Goal: Use online tool/utility: Utilize a website feature to perform a specific function

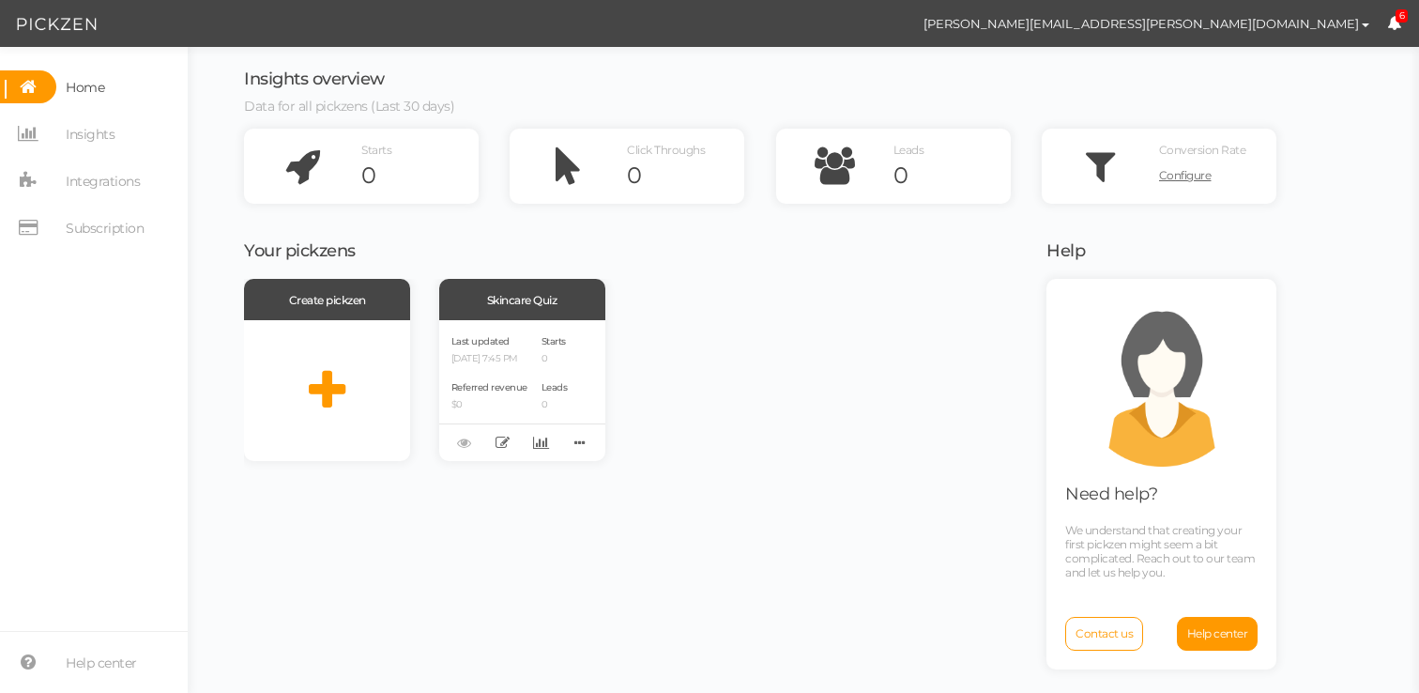
click at [750, 351] on div "Create pickzen Skincare Quiz Last updated [DATE] 7:45 PM Referred revenue $0 St…" at bounding box center [633, 370] width 779 height 182
click at [799, 439] on div "Create pickzen Skincare Quiz Last updated [DATE] 7:45 PM Referred revenue $0 St…" at bounding box center [633, 370] width 779 height 182
click at [785, 373] on div "Create pickzen Skincare Quiz Last updated [DATE] 7:45 PM Referred revenue $0 St…" at bounding box center [633, 370] width 779 height 182
click at [549, 305] on div "Skincare Quiz" at bounding box center [522, 299] width 166 height 41
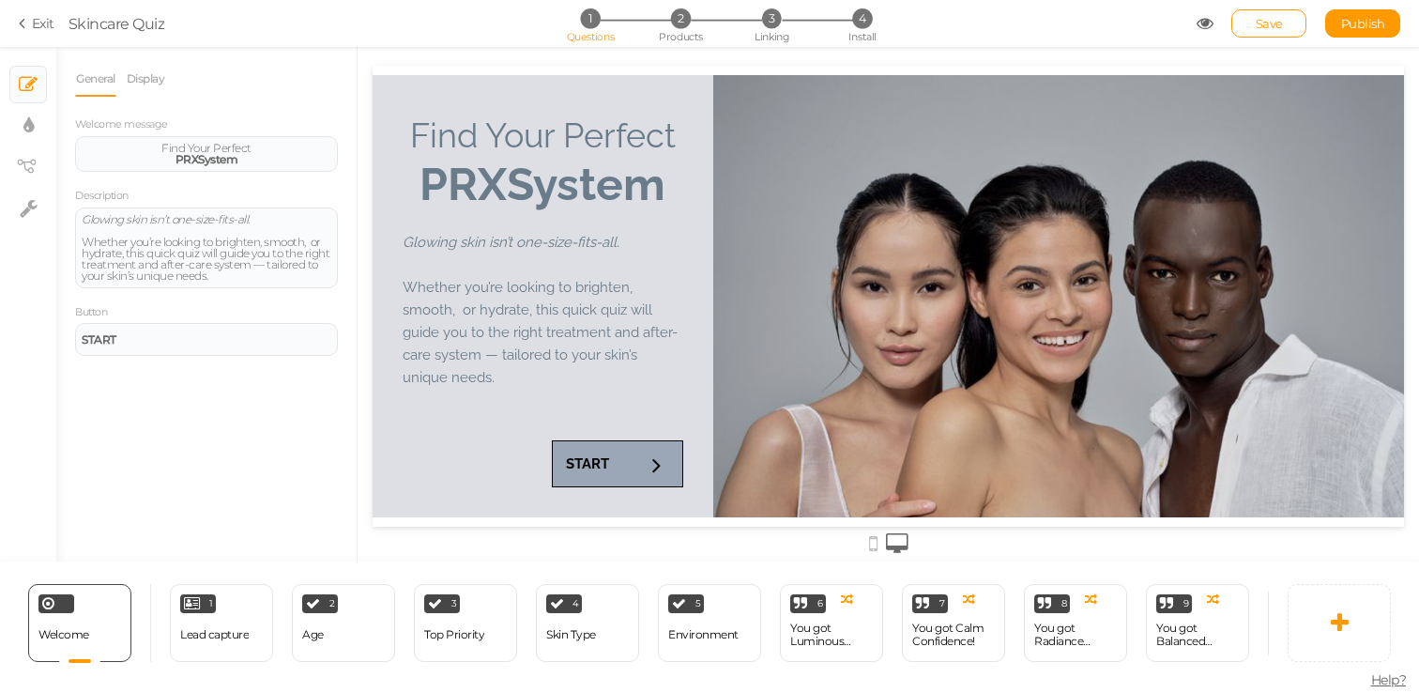
click at [1207, 19] on icon at bounding box center [1205, 23] width 17 height 17
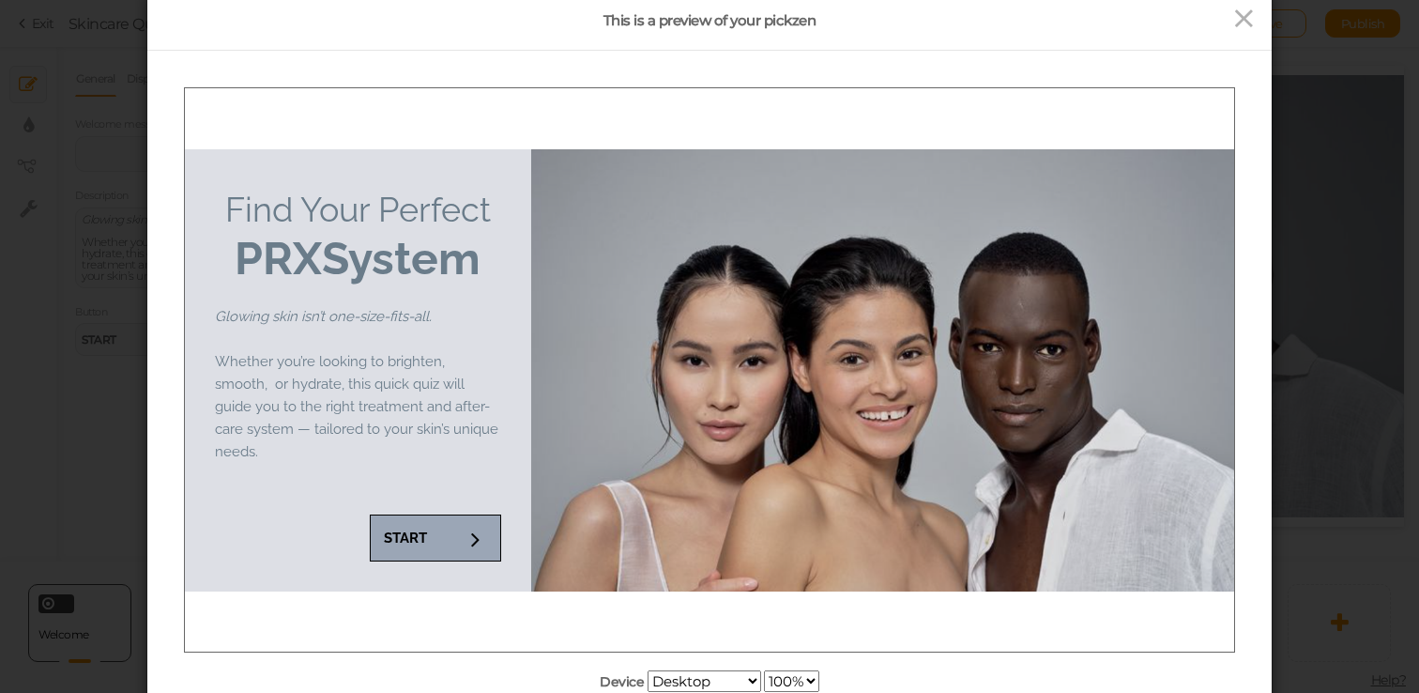
scroll to position [76, 0]
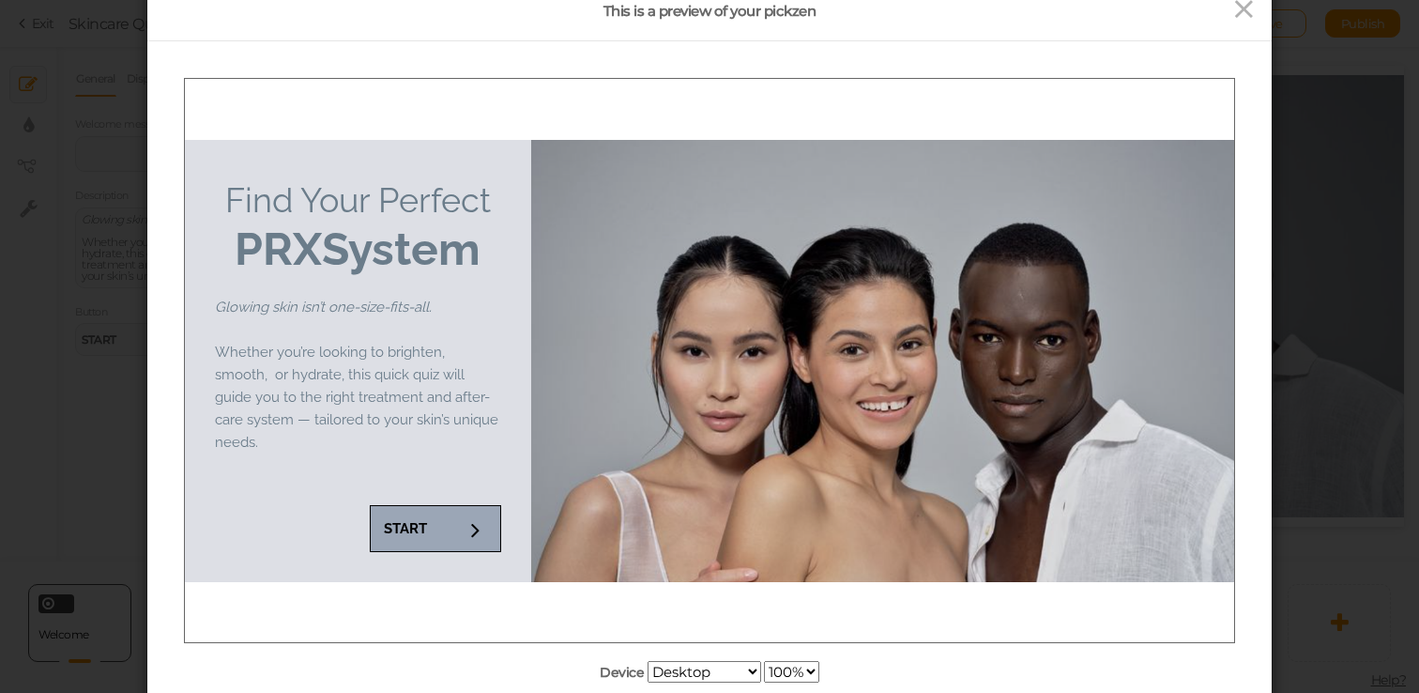
click at [584, 476] on div at bounding box center [882, 360] width 703 height 442
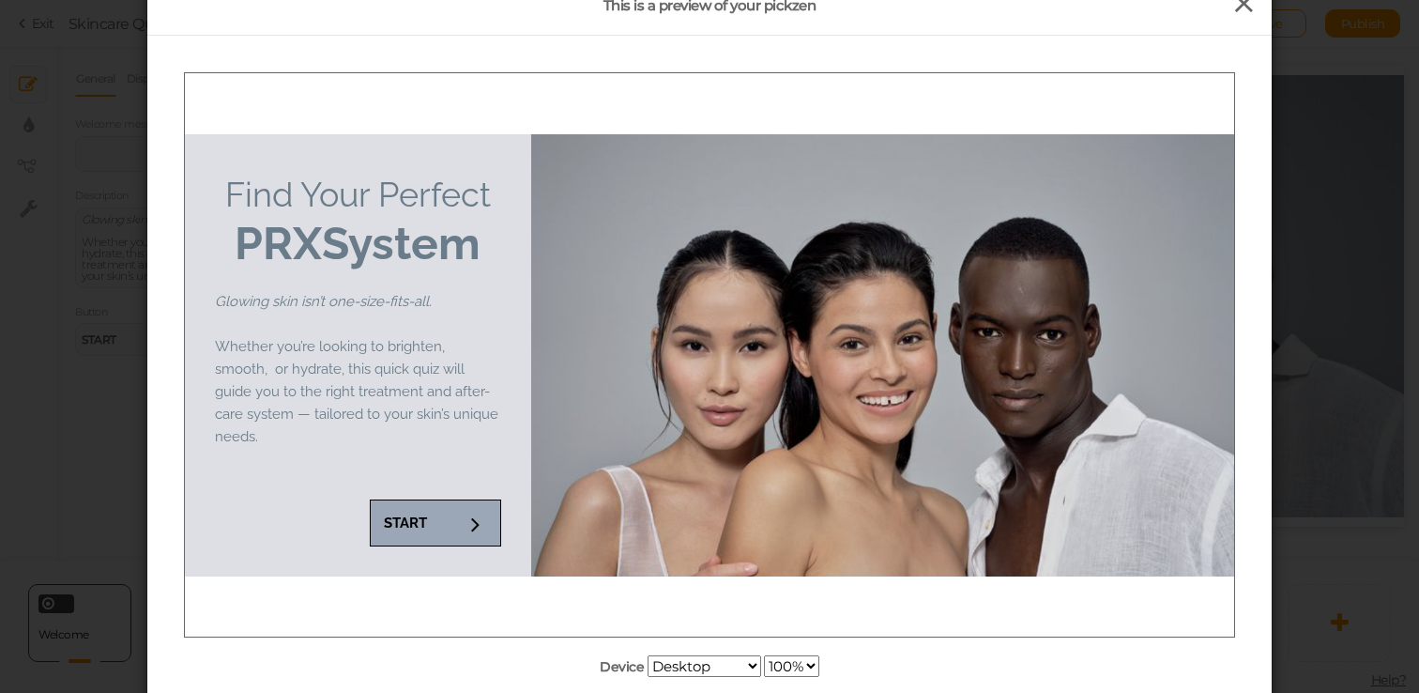
click at [1240, 11] on icon at bounding box center [1243, 4] width 27 height 28
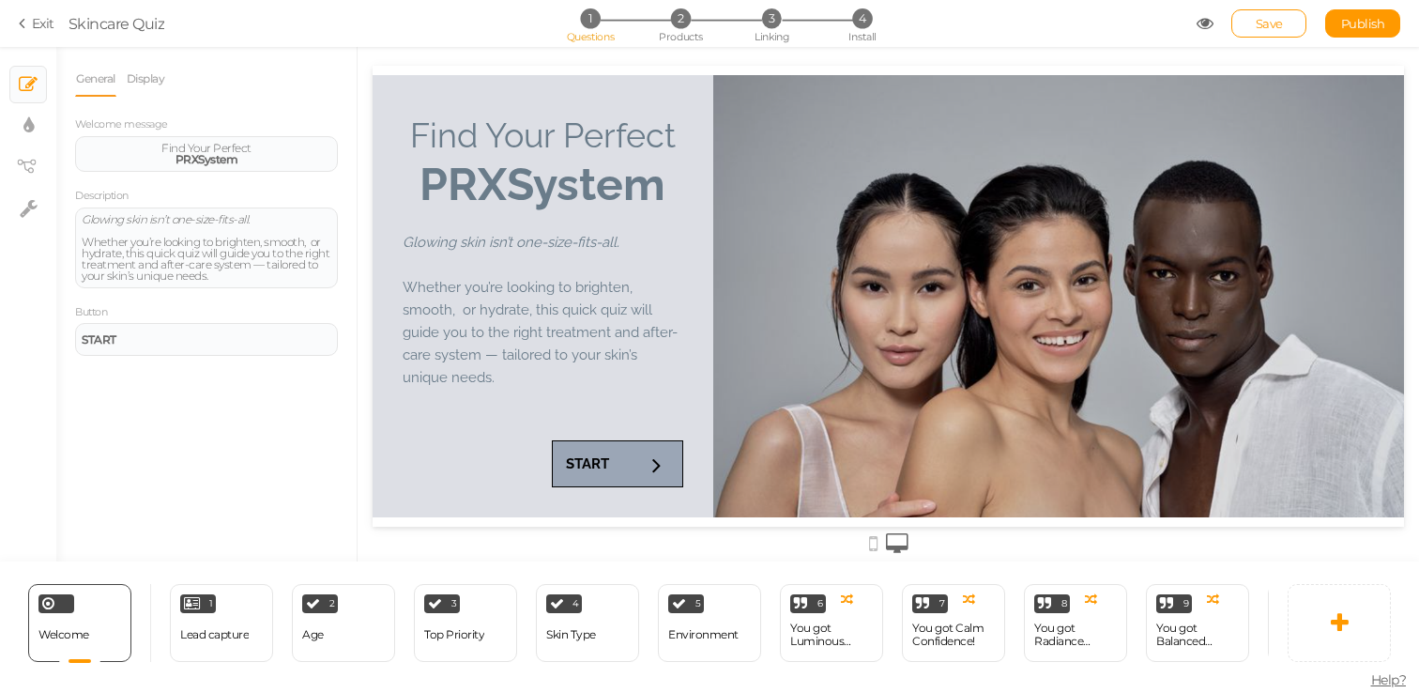
click at [454, 282] on span "Whether you’re looking to brighten, smooth, or hydrate, this quick quiz will gu…" at bounding box center [540, 332] width 275 height 107
click at [210, 223] on em "Glowing skin isn’t one-size-fits-all." at bounding box center [166, 219] width 168 height 14
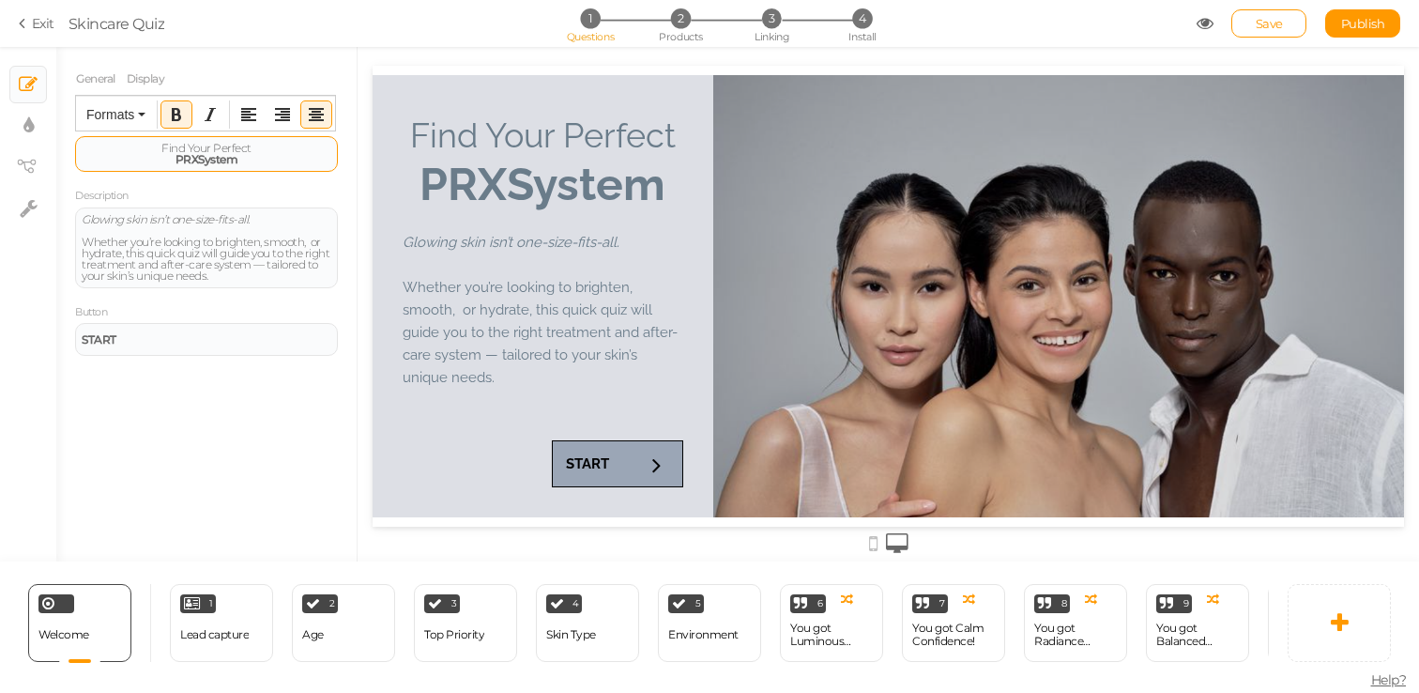
click at [220, 155] on strong "System" at bounding box center [217, 159] width 39 height 14
click at [200, 160] on span "PRX System" at bounding box center [206, 159] width 62 height 14
click at [654, 231] on div "Glowing skin isn’t one-size-fits-all." at bounding box center [543, 240] width 281 height 23
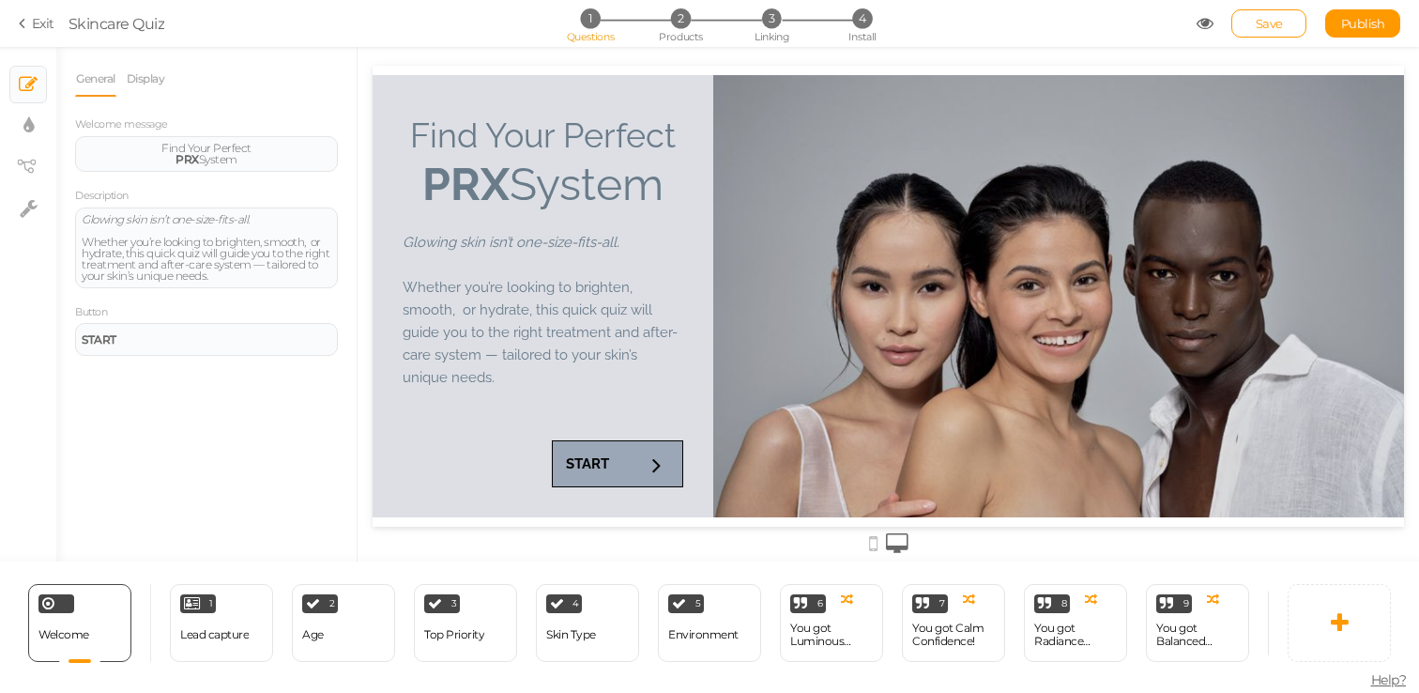
click at [1213, 24] on div "Save Publish" at bounding box center [1299, 23] width 205 height 28
click at [1204, 25] on icon at bounding box center [1205, 23] width 17 height 17
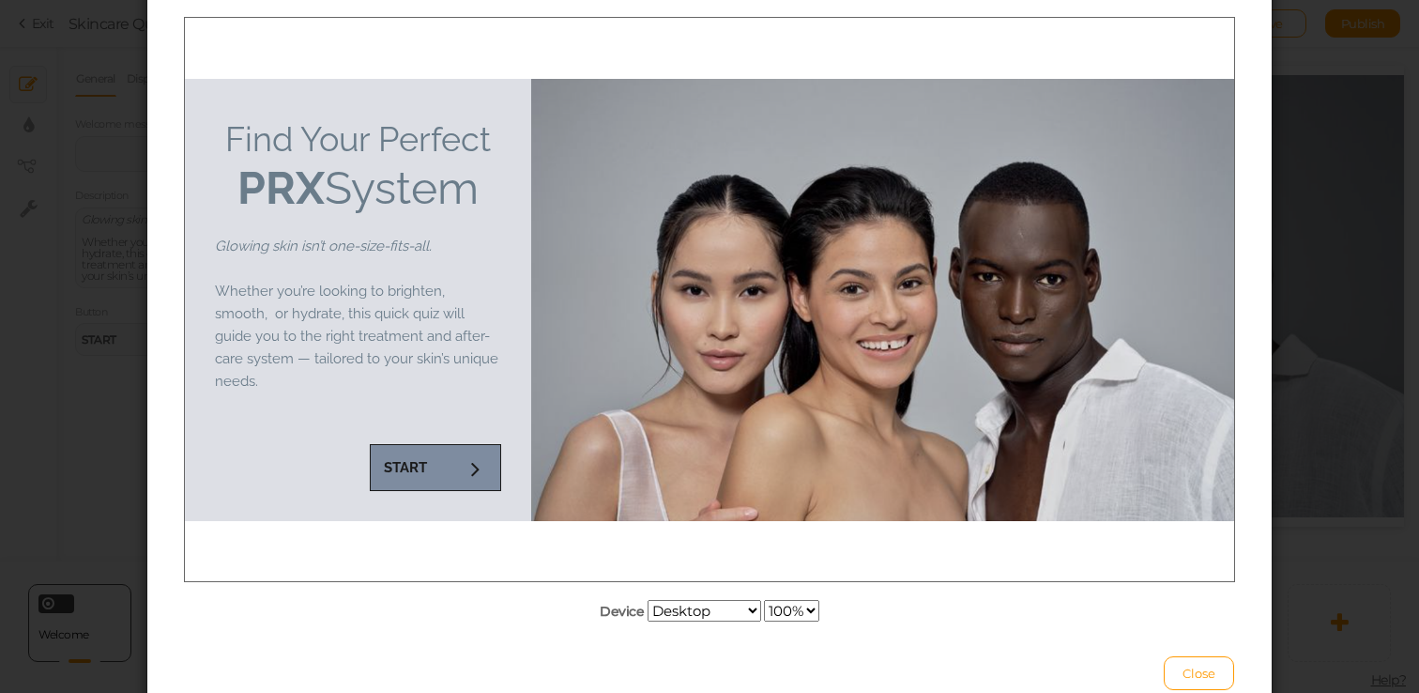
scroll to position [169, 0]
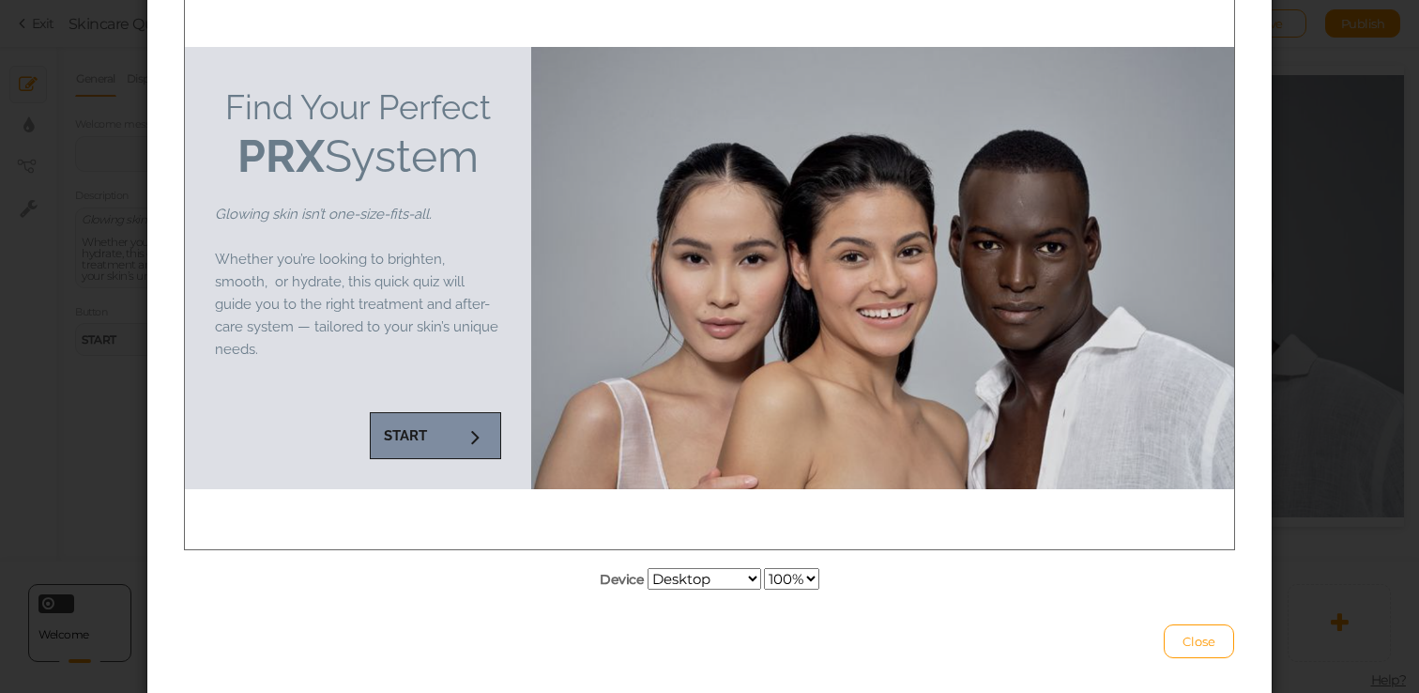
click at [454, 434] on link "START" at bounding box center [435, 435] width 131 height 47
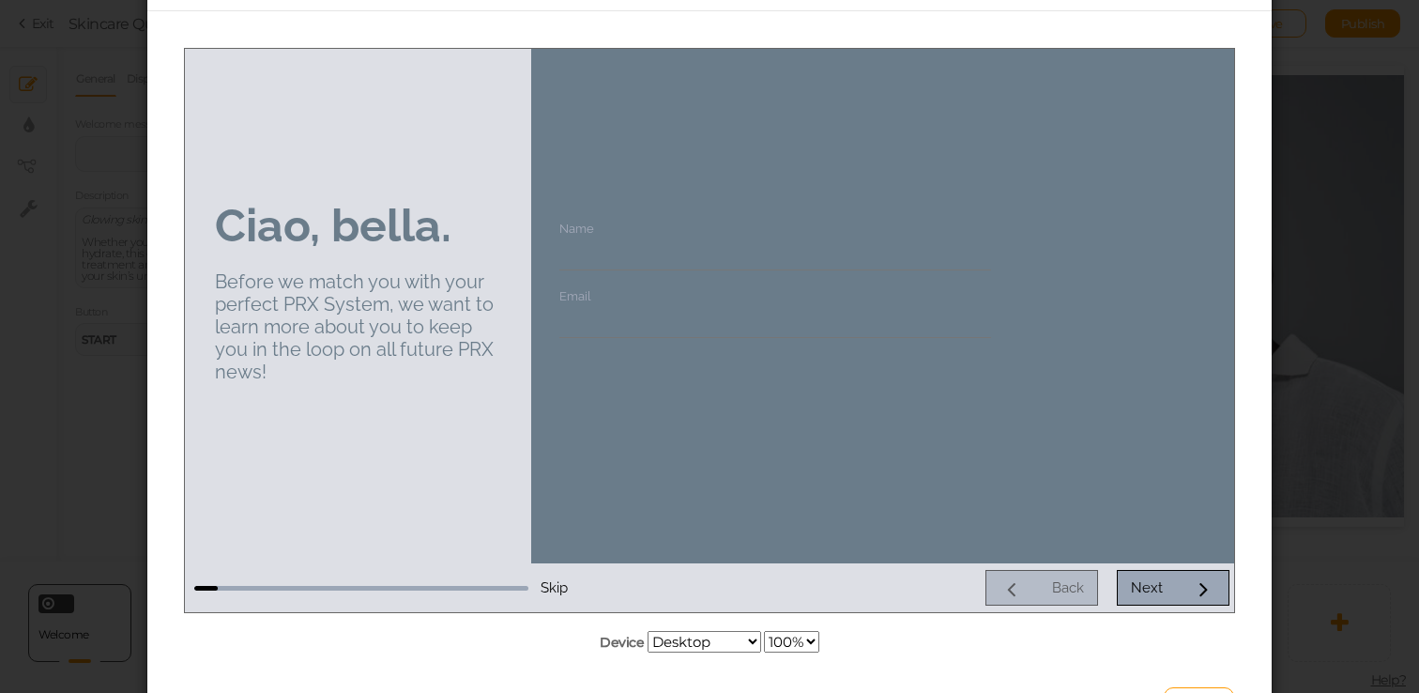
scroll to position [99, 0]
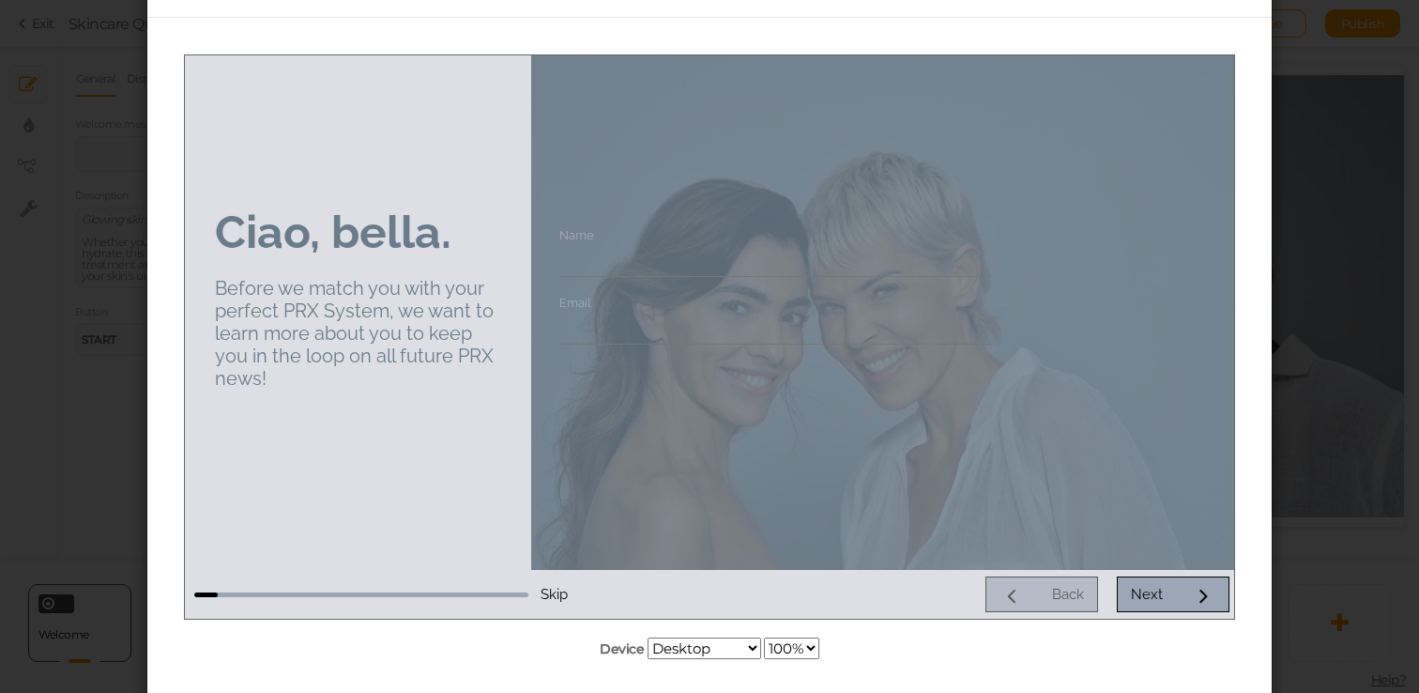
click at [634, 272] on input "Name" at bounding box center [775, 258] width 432 height 35
click at [637, 328] on input "Email" at bounding box center [775, 326] width 432 height 35
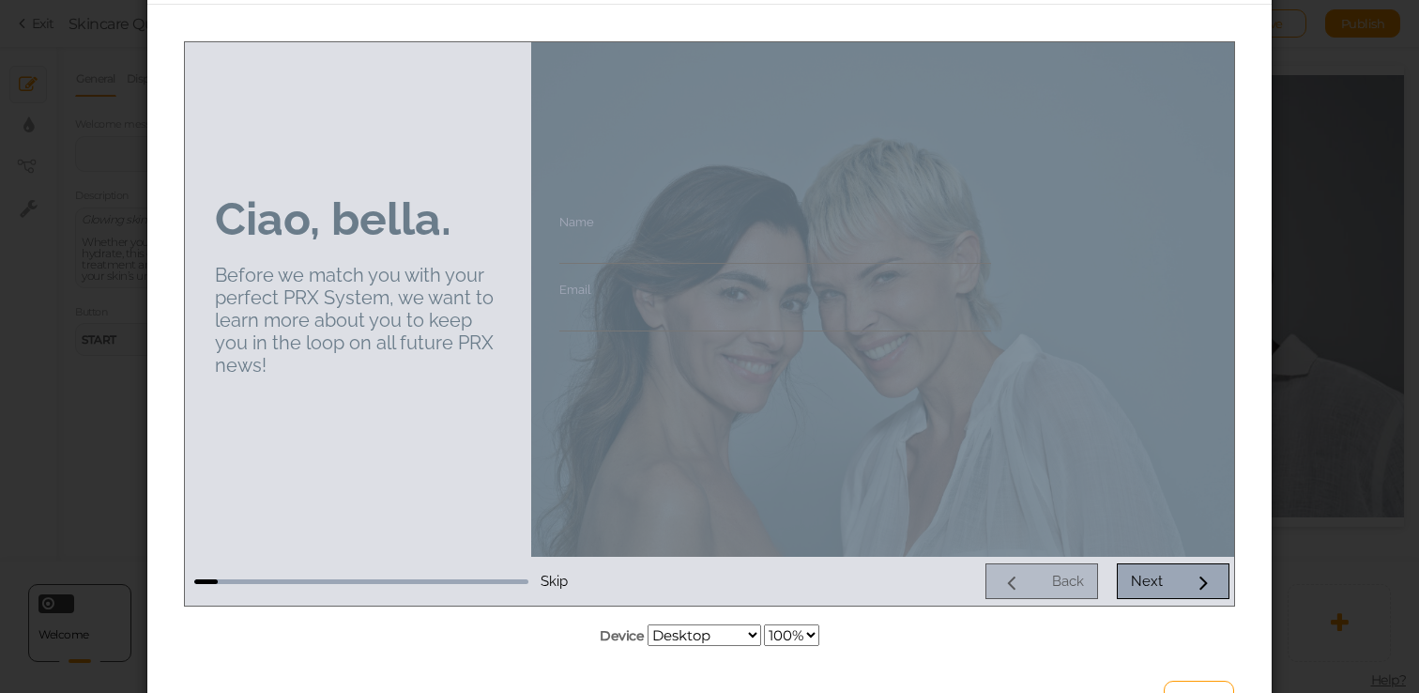
click at [1041, 443] on div at bounding box center [882, 298] width 703 height 514
drag, startPoint x: 566, startPoint y: 577, endPoint x: 588, endPoint y: 543, distance: 40.6
click at [588, 543] on div "Ciao, bella. Before we match you with your perfect PRX System, we want to learn…" at bounding box center [709, 322] width 1049 height 563
click at [556, 580] on span "Skip" at bounding box center [554, 580] width 27 height 17
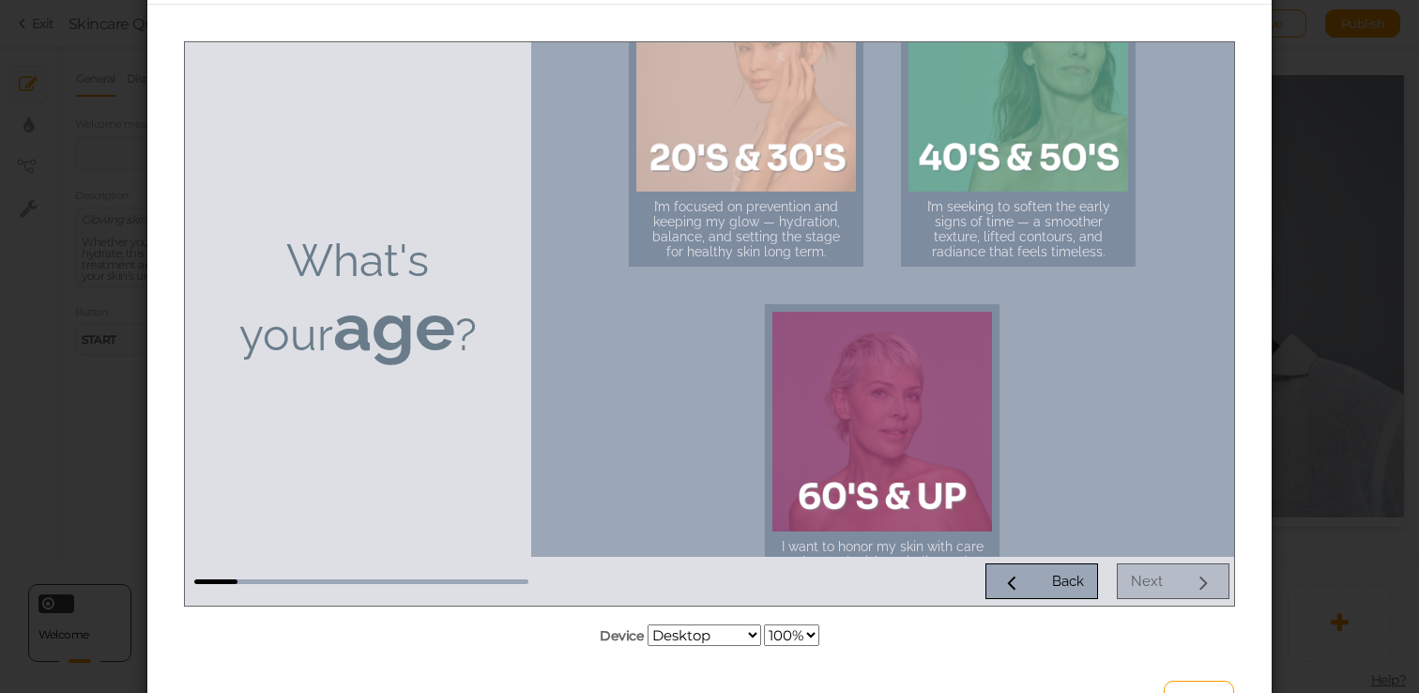
scroll to position [103, 0]
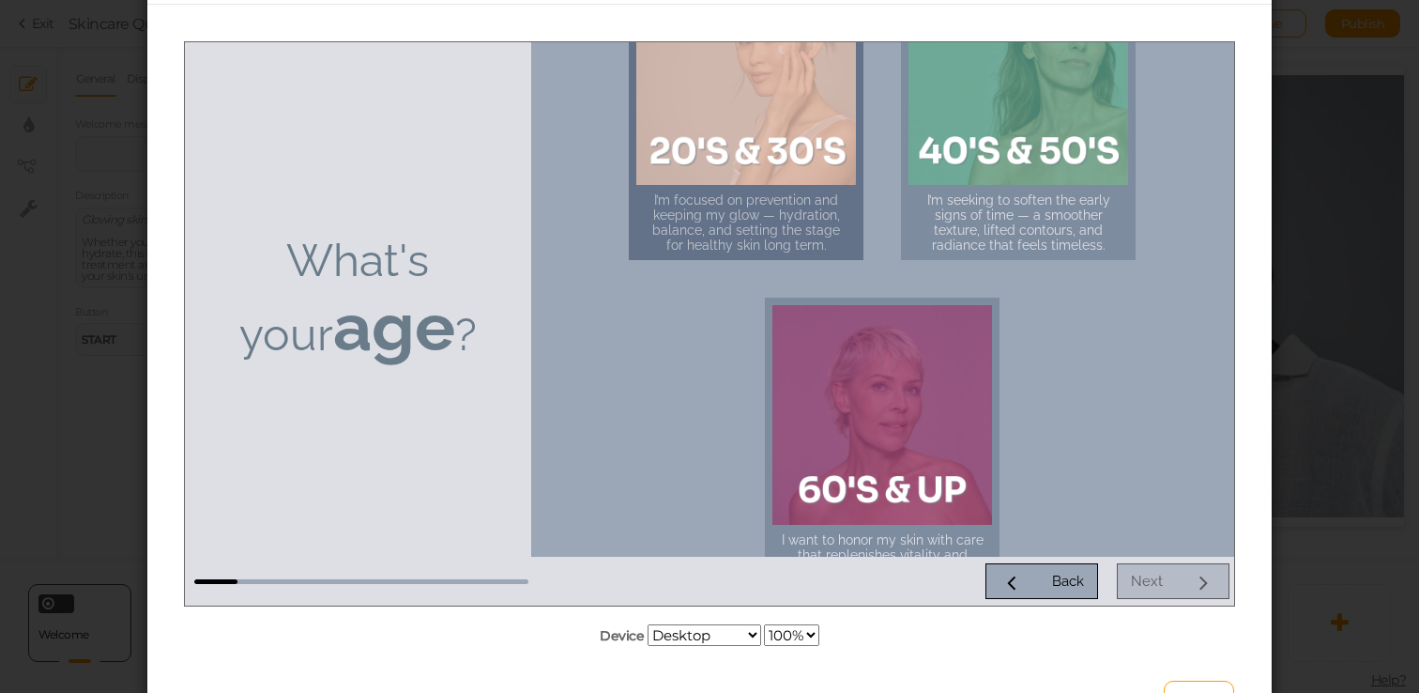
click at [739, 129] on div at bounding box center [746, 74] width 220 height 220
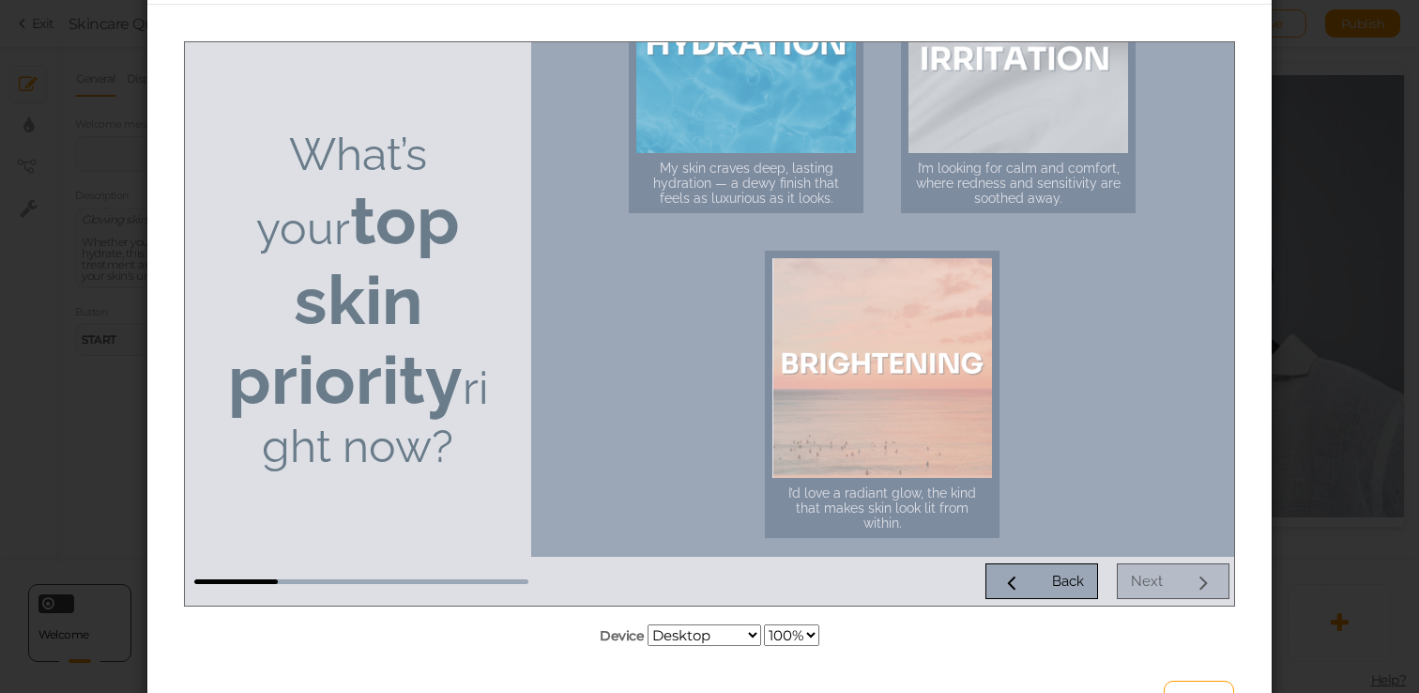
scroll to position [480, 0]
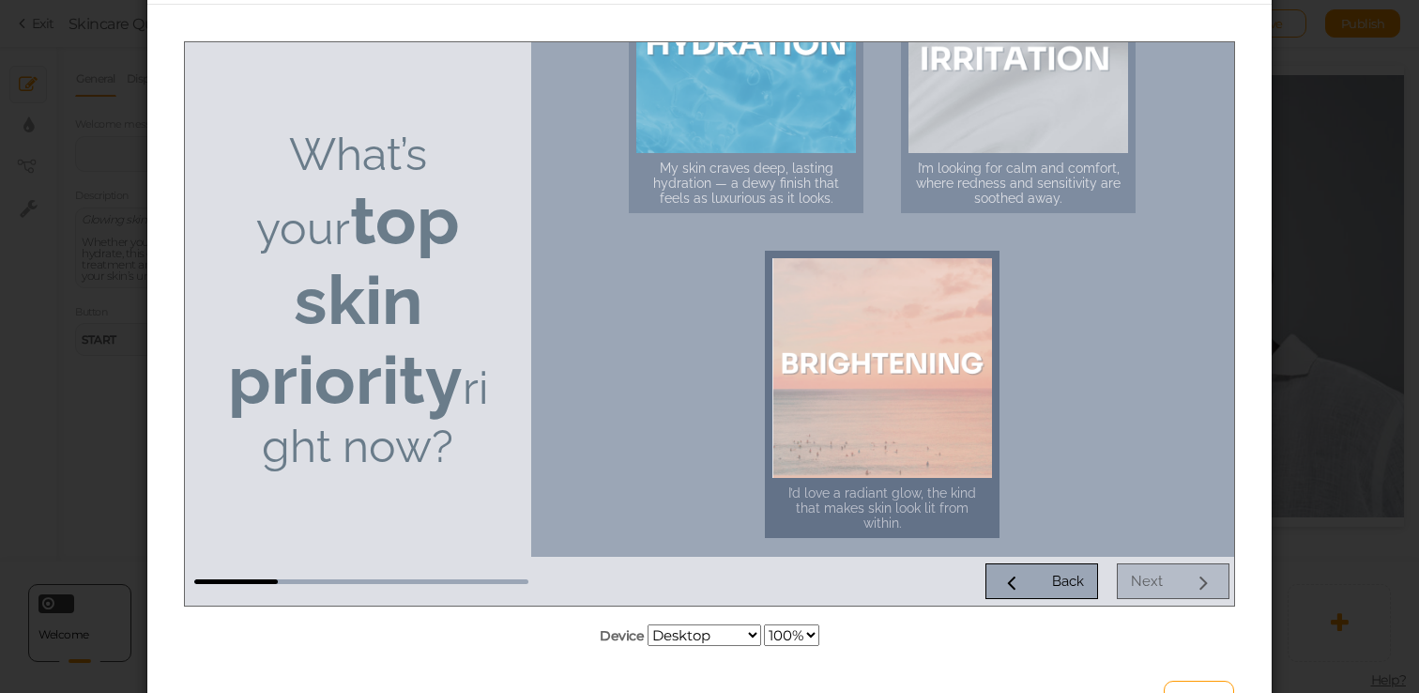
click at [906, 350] on div at bounding box center [882, 367] width 220 height 220
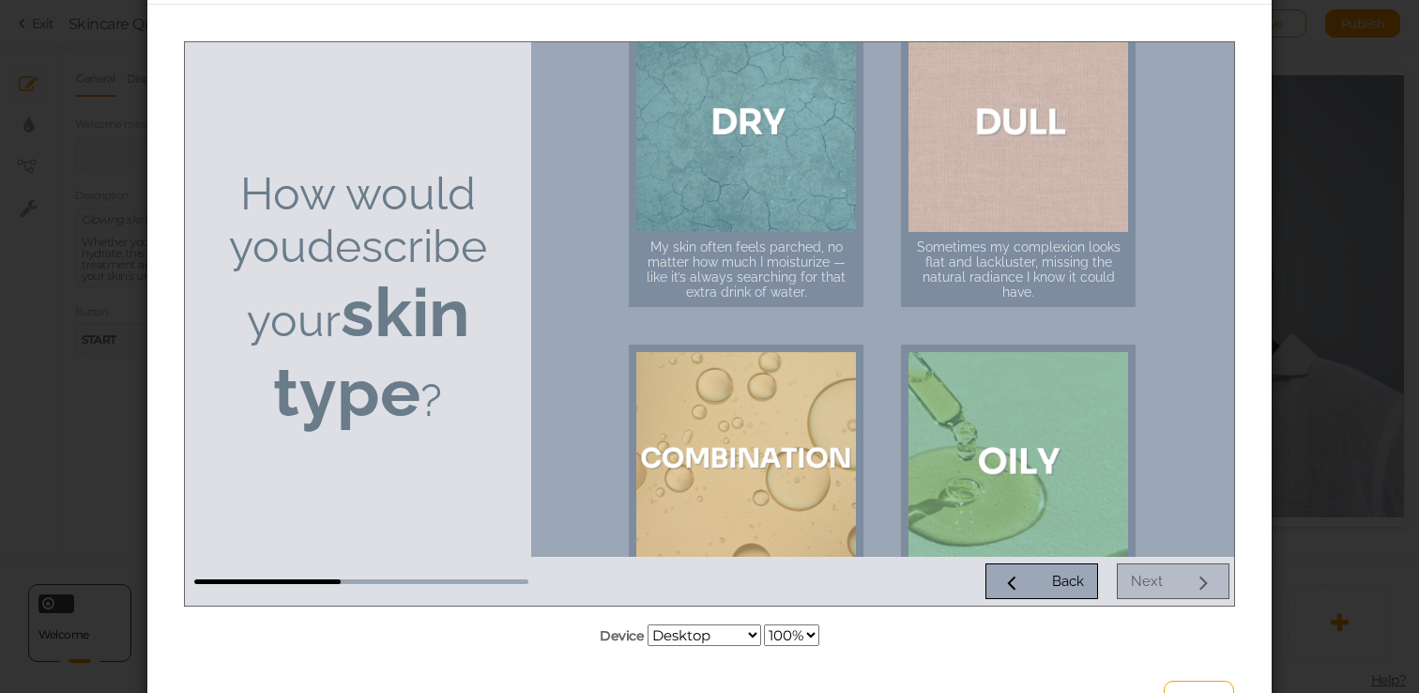
scroll to position [23, 0]
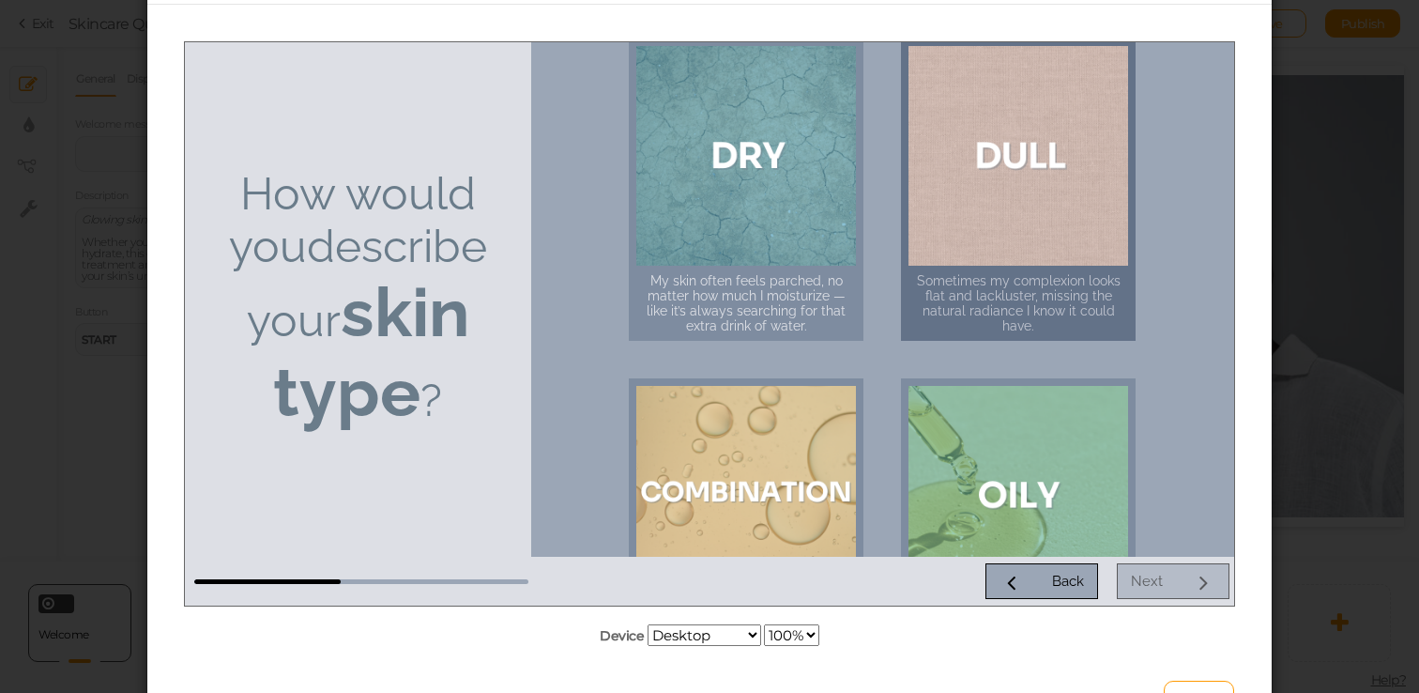
click at [1031, 183] on div at bounding box center [1018, 155] width 220 height 220
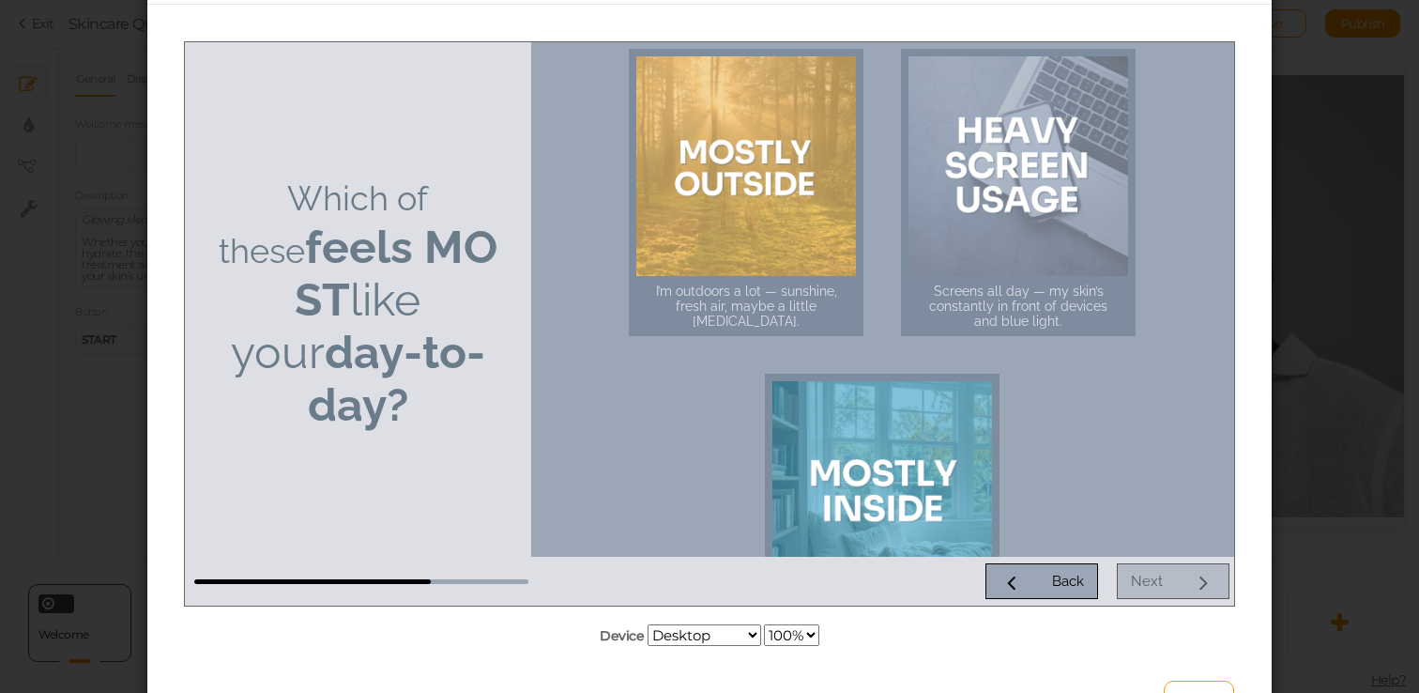
scroll to position [9, 0]
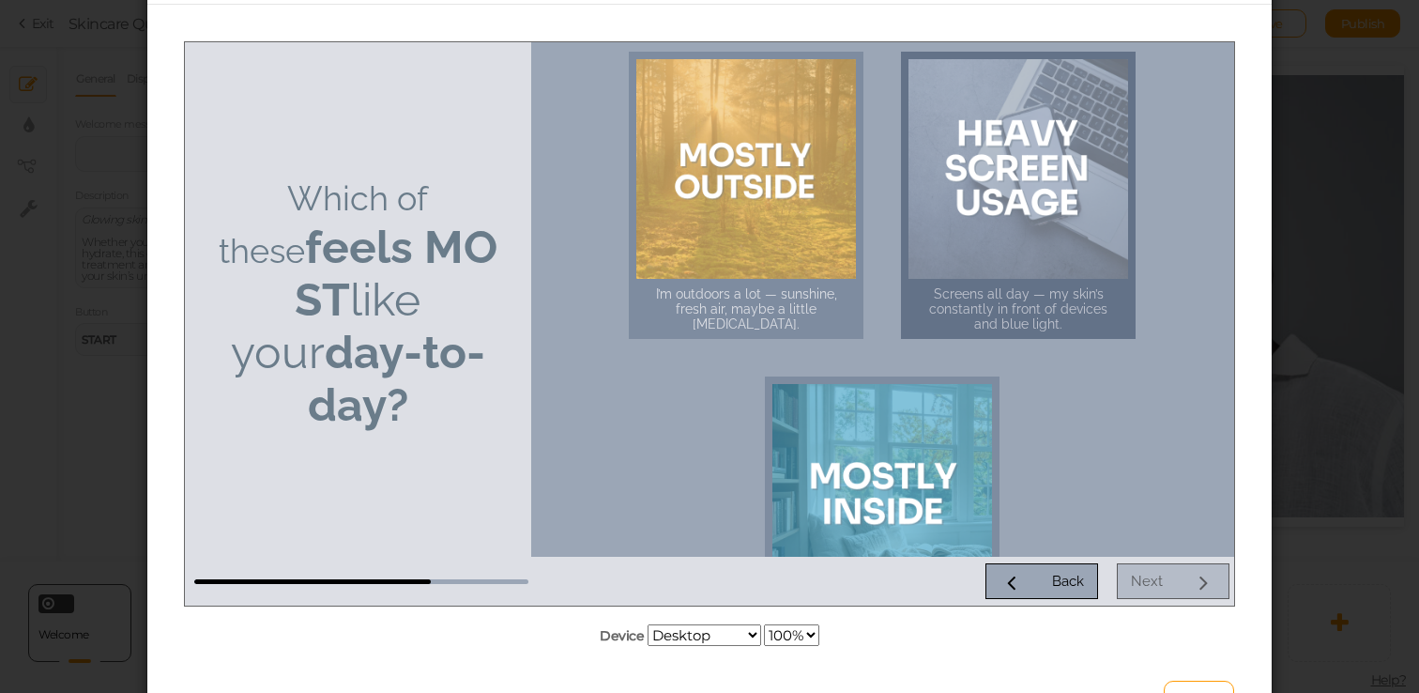
click at [1112, 249] on div at bounding box center [1018, 168] width 220 height 220
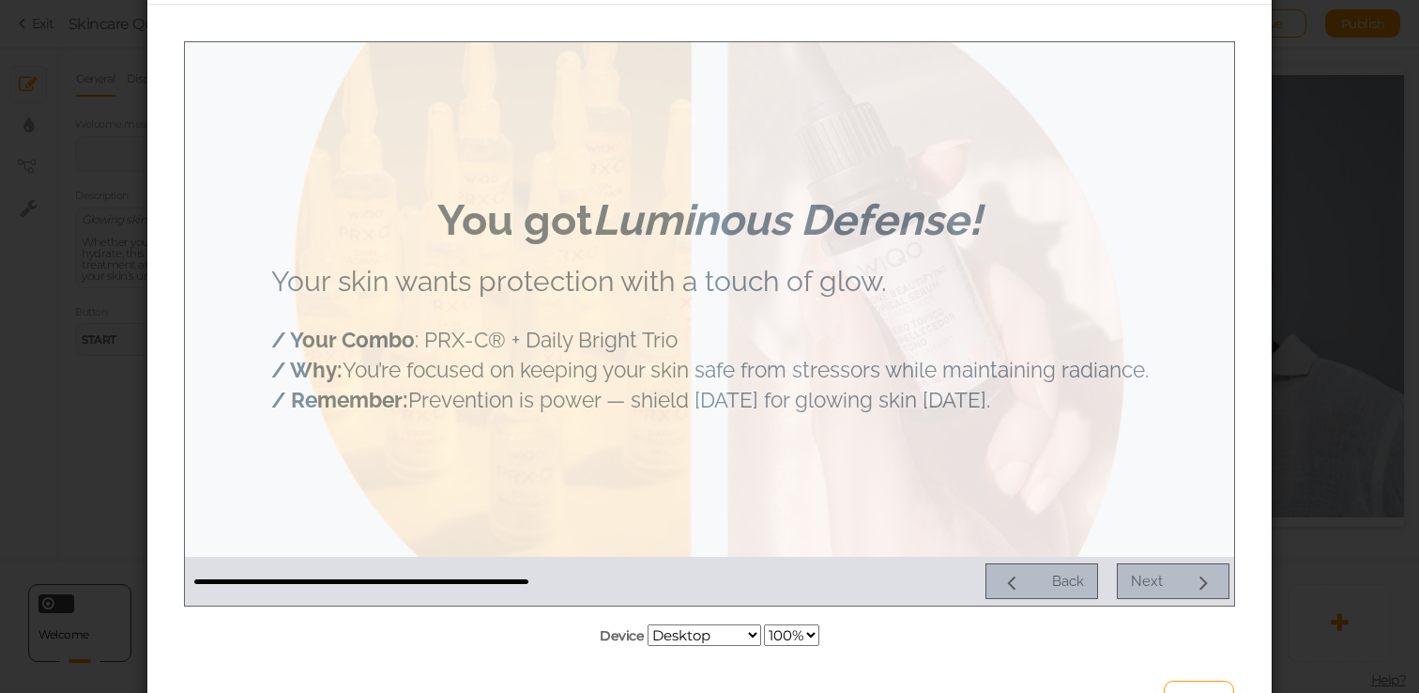
click at [1174, 580] on div "Back Next" at bounding box center [881, 580] width 696 height 36
click at [1154, 583] on div "Back Next" at bounding box center [881, 580] width 696 height 36
click at [978, 585] on div "Back Next" at bounding box center [881, 580] width 696 height 36
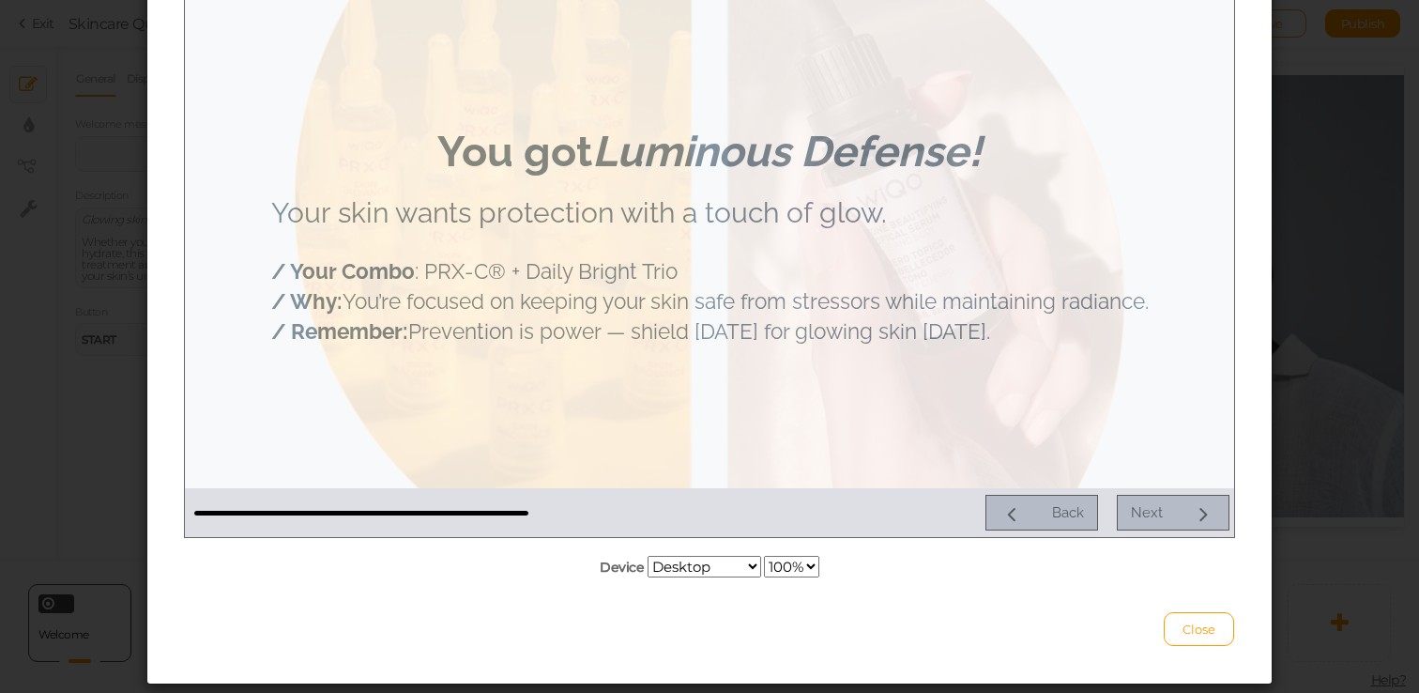
scroll to position [202, 0]
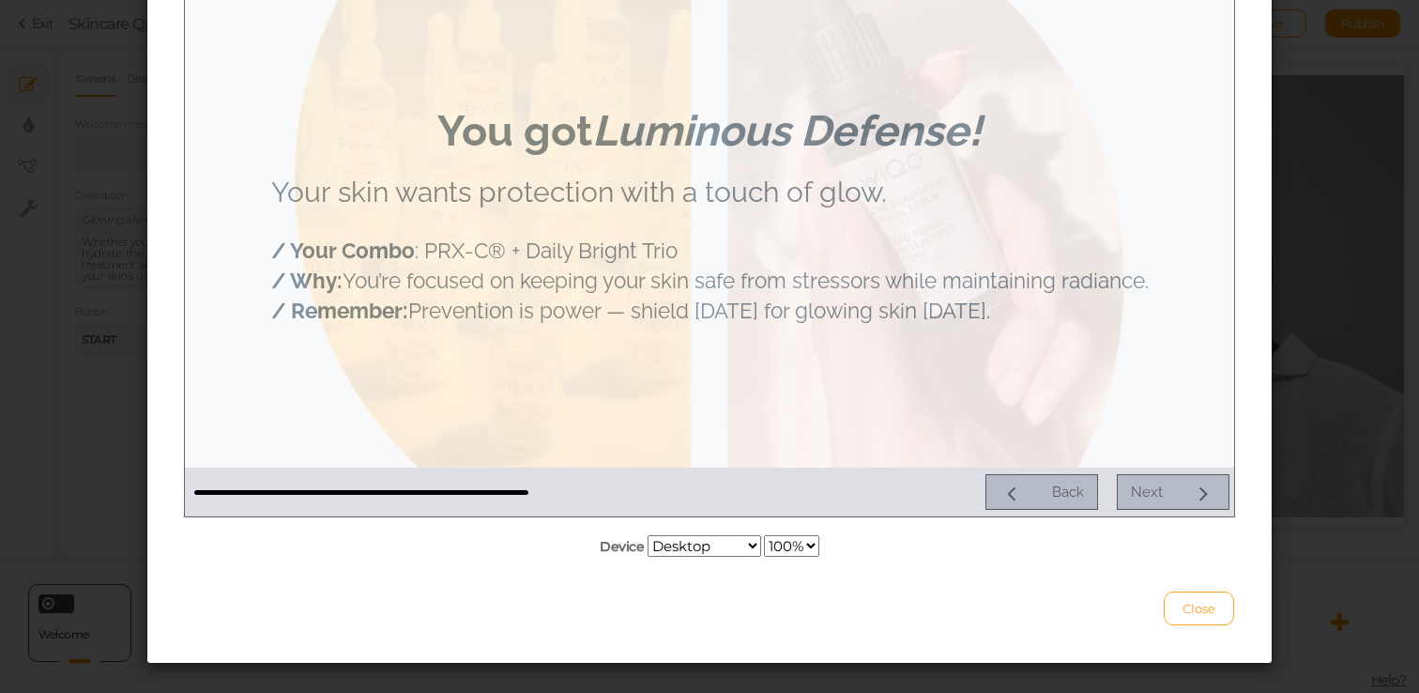
click at [1202, 601] on span "Close" at bounding box center [1198, 608] width 33 height 15
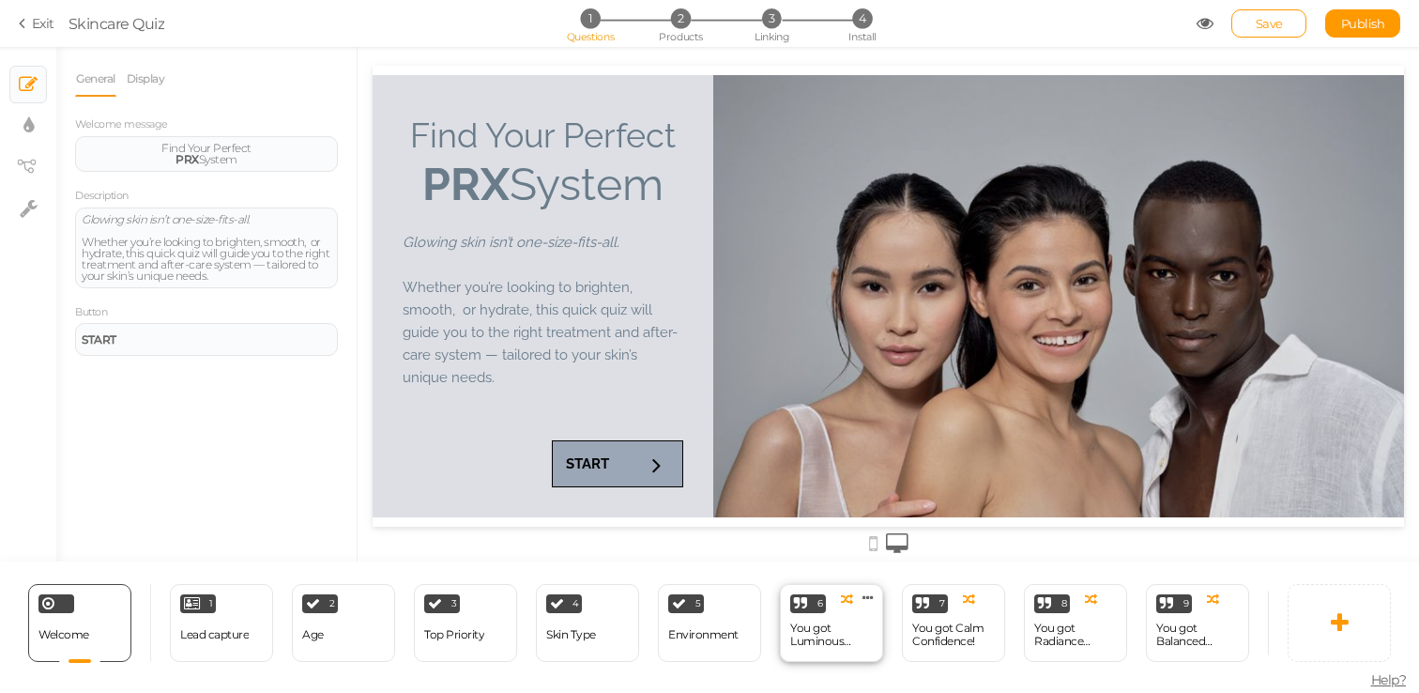
click at [830, 633] on div "You got Luminous Defense!" at bounding box center [831, 634] width 83 height 26
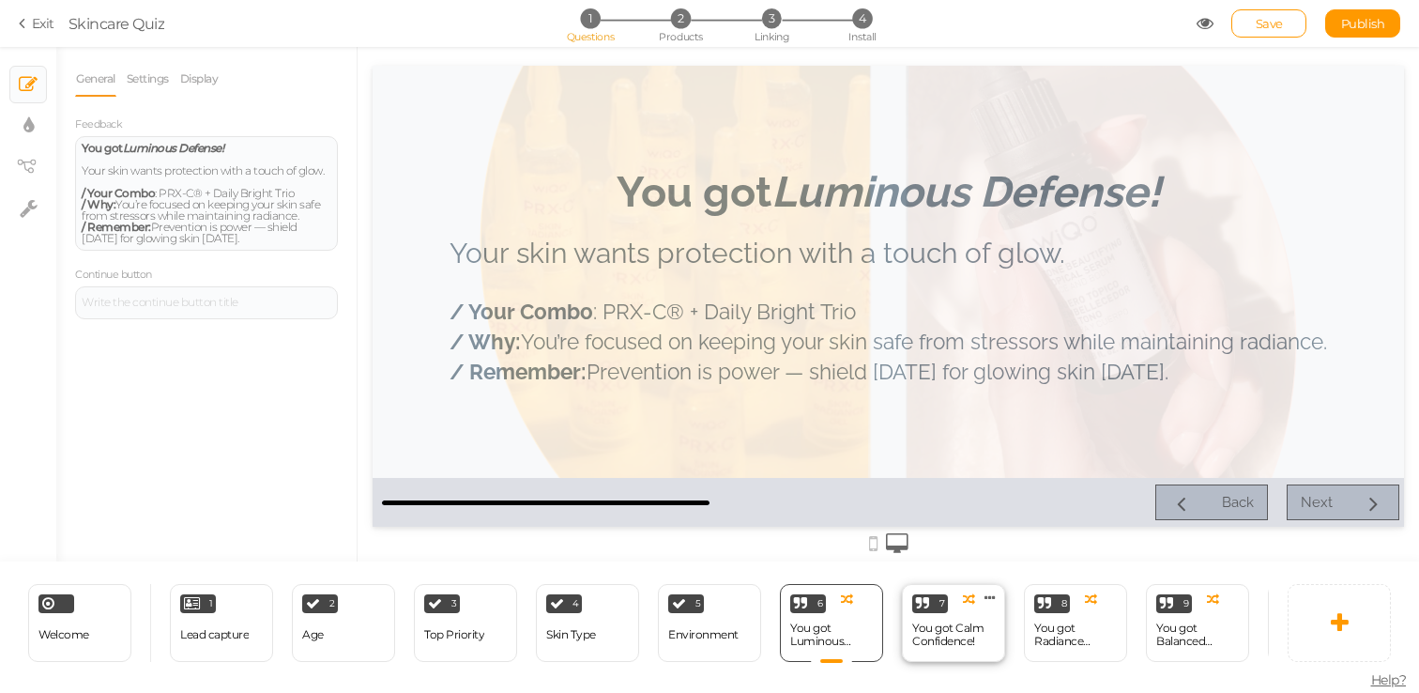
click at [958, 633] on div "You got Calm Confidence!" at bounding box center [953, 634] width 83 height 26
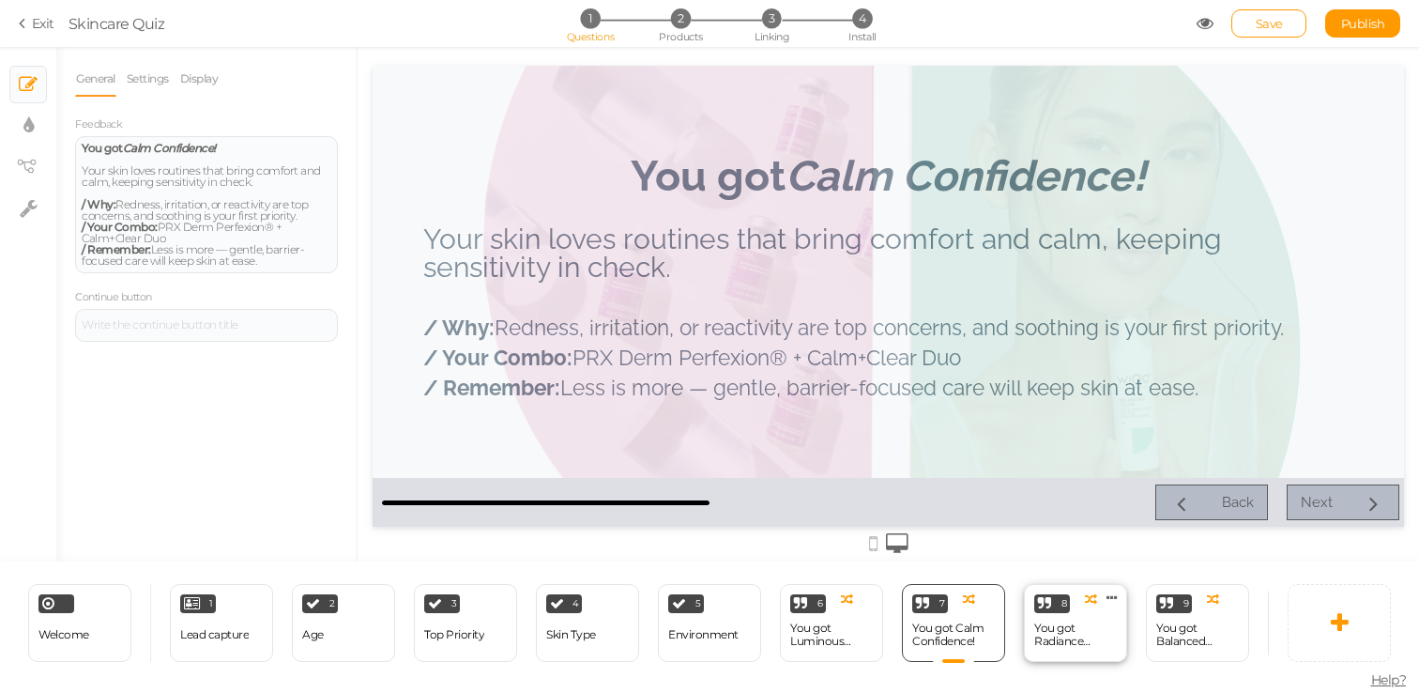
click at [1044, 626] on div "You got Radiance Reset!" at bounding box center [1075, 634] width 83 height 26
